Goal: Task Accomplishment & Management: Manage account settings

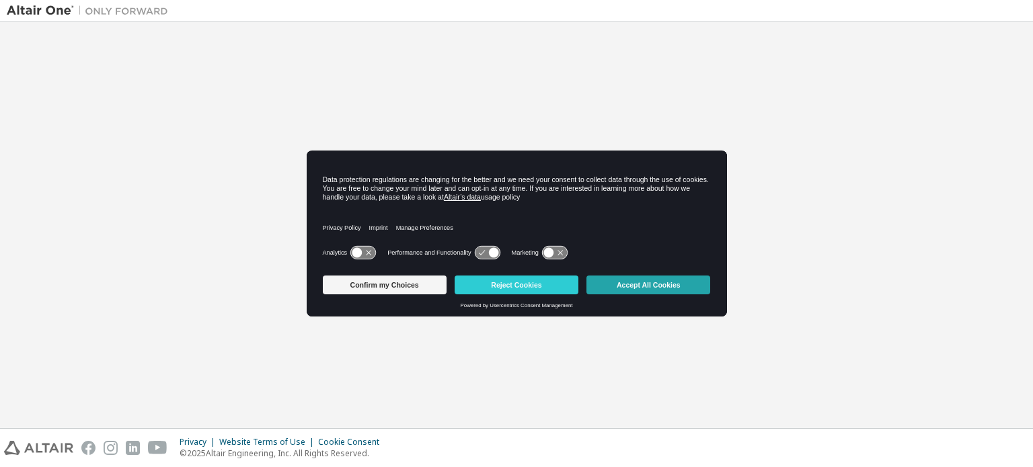
click at [640, 282] on button "Accept All Cookies" at bounding box center [648, 285] width 124 height 19
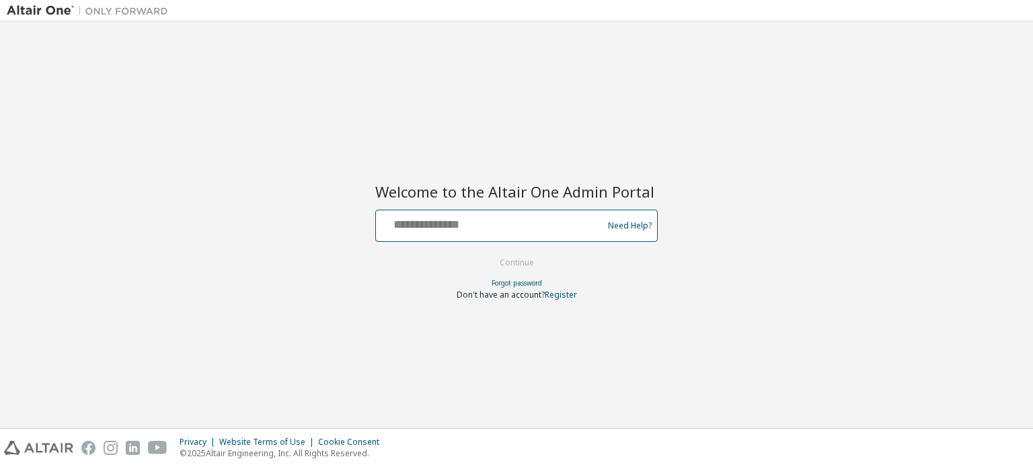
click at [495, 221] on input "text" at bounding box center [491, 222] width 220 height 19
type input "**********"
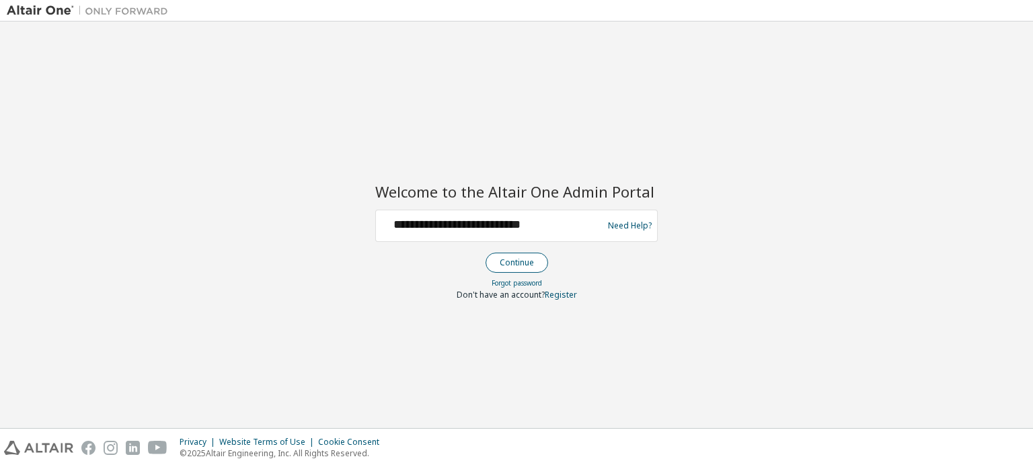
click at [510, 263] on button "Continue" at bounding box center [516, 263] width 63 height 20
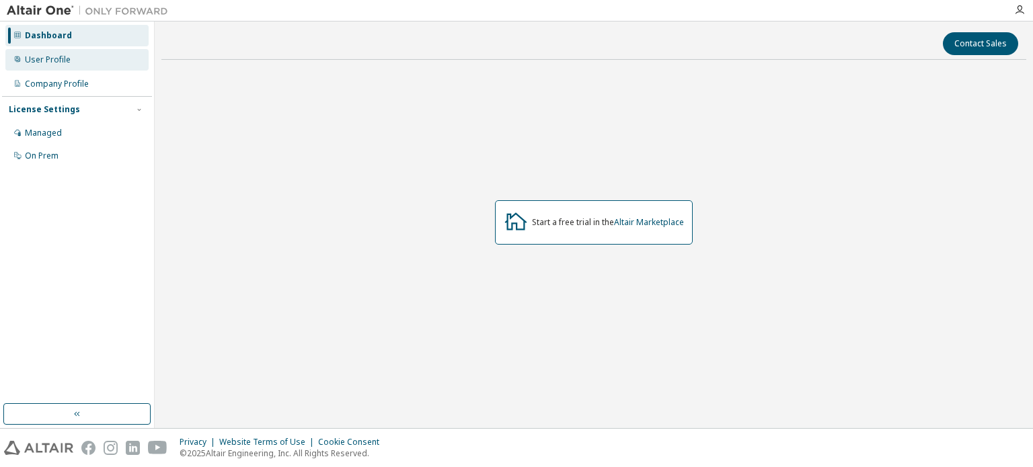
click at [74, 60] on div "User Profile" at bounding box center [76, 60] width 143 height 22
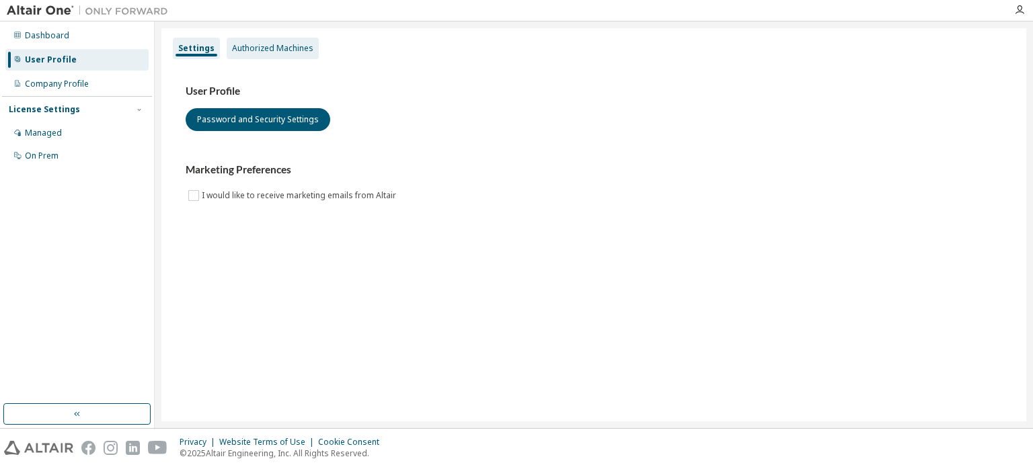
click at [282, 44] on div "Authorized Machines" at bounding box center [272, 48] width 81 height 11
